Goal: Book appointment/travel/reservation

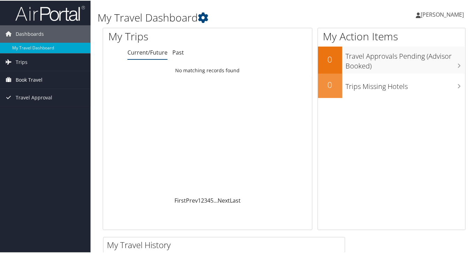
click at [30, 78] on span "Book Travel" at bounding box center [29, 79] width 27 height 17
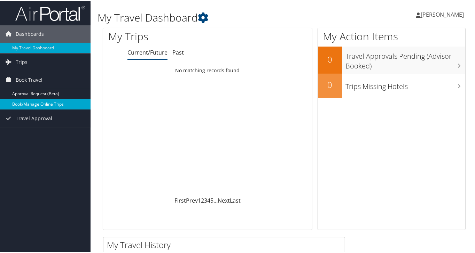
click at [52, 101] on link "Book/Manage Online Trips" at bounding box center [45, 104] width 90 height 10
